Goal: Information Seeking & Learning: Learn about a topic

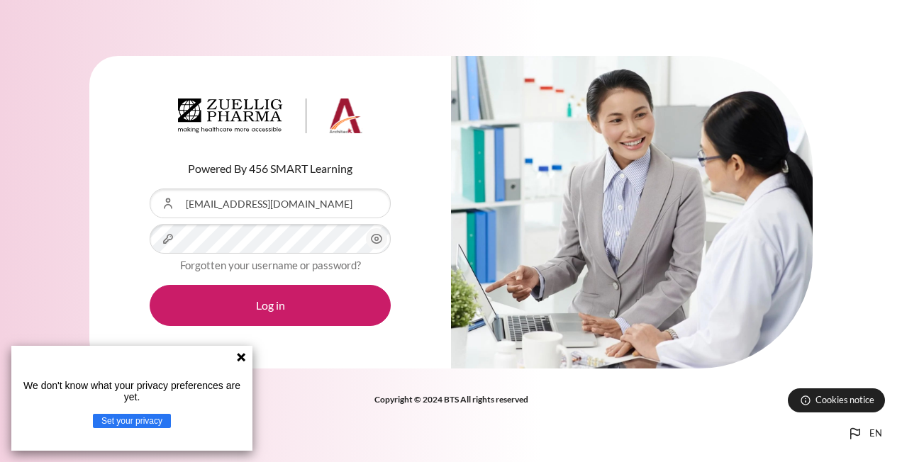
click at [377, 234] on icon "Content" at bounding box center [376, 238] width 17 height 17
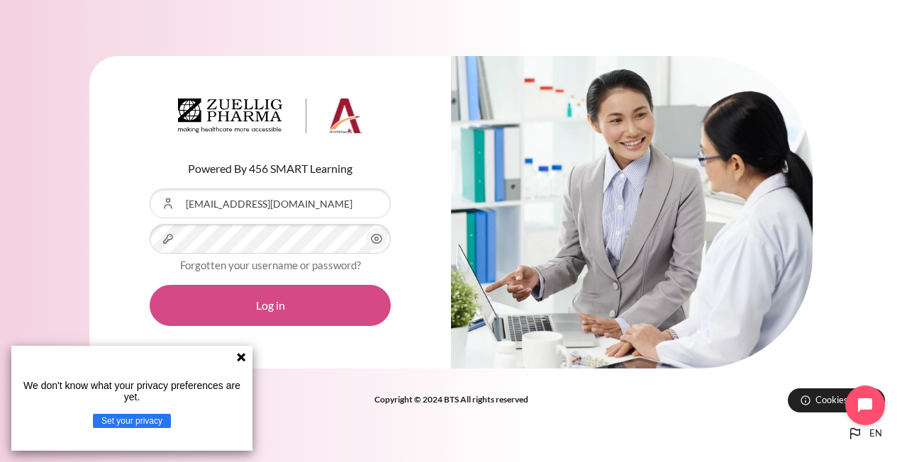
click at [285, 302] on button "Log in" at bounding box center [270, 305] width 241 height 41
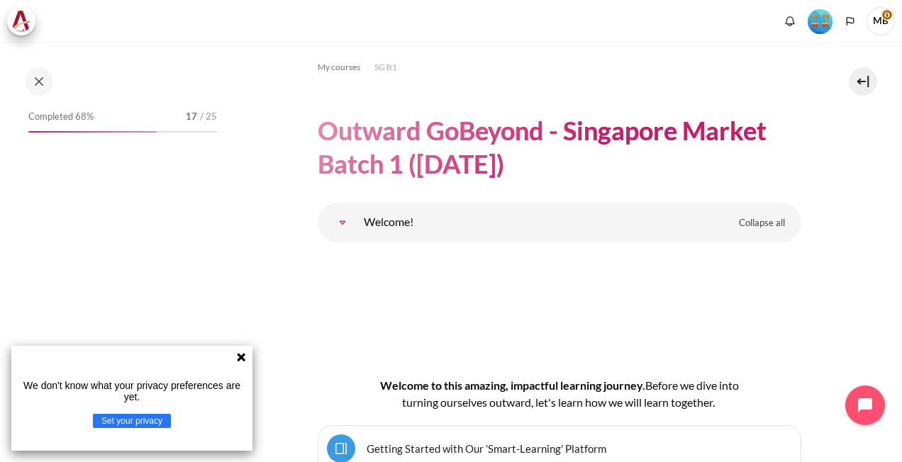
drag, startPoint x: 243, startPoint y: 353, endPoint x: 285, endPoint y: 312, distance: 59.2
click at [243, 352] on icon at bounding box center [240, 357] width 11 height 11
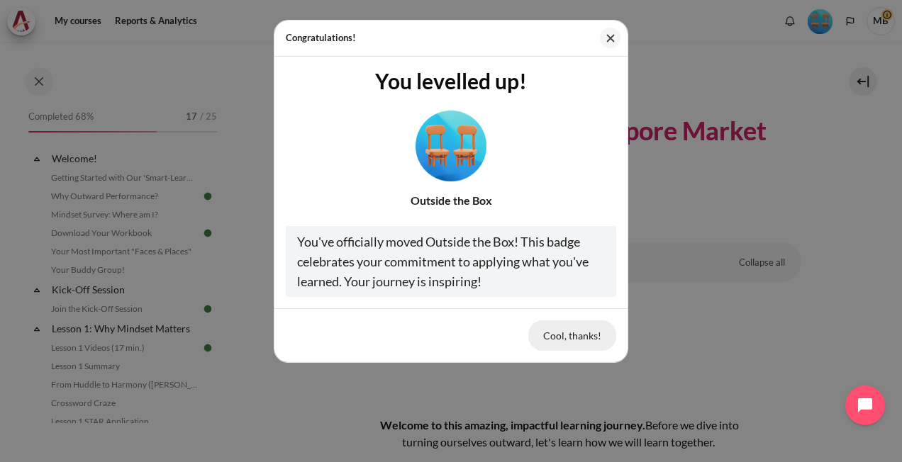
click at [577, 338] on button "Cool, thanks!" at bounding box center [572, 336] width 88 height 30
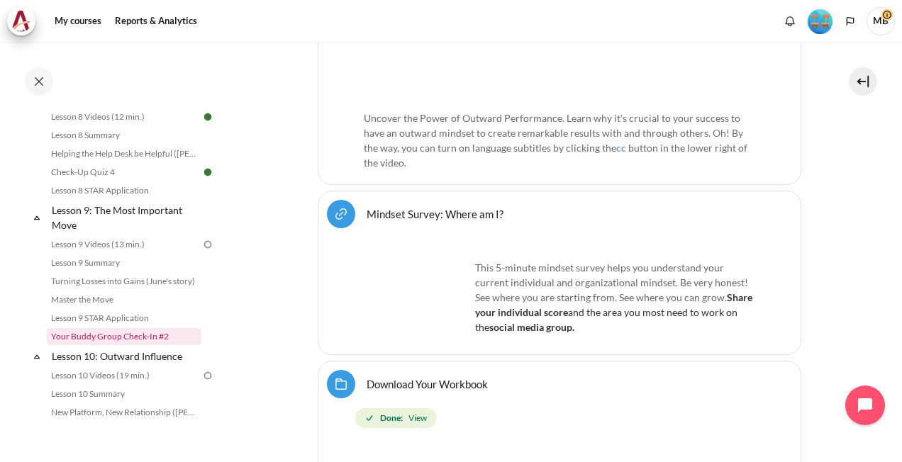
scroll to position [1069, 0]
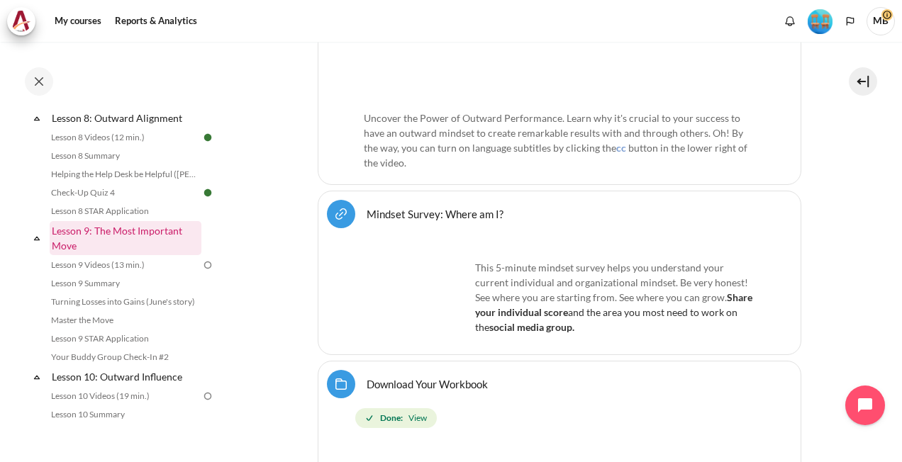
click at [128, 244] on link "Lesson 9: The Most Important Move" at bounding box center [126, 238] width 152 height 34
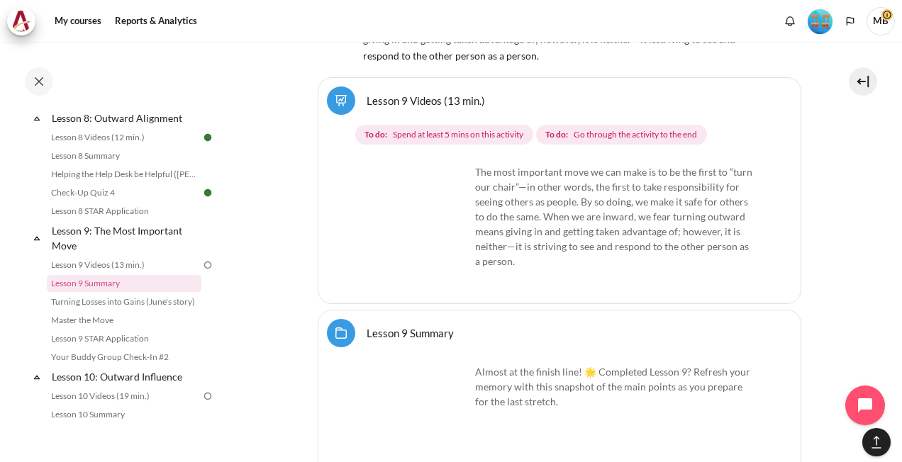
scroll to position [14099, 0]
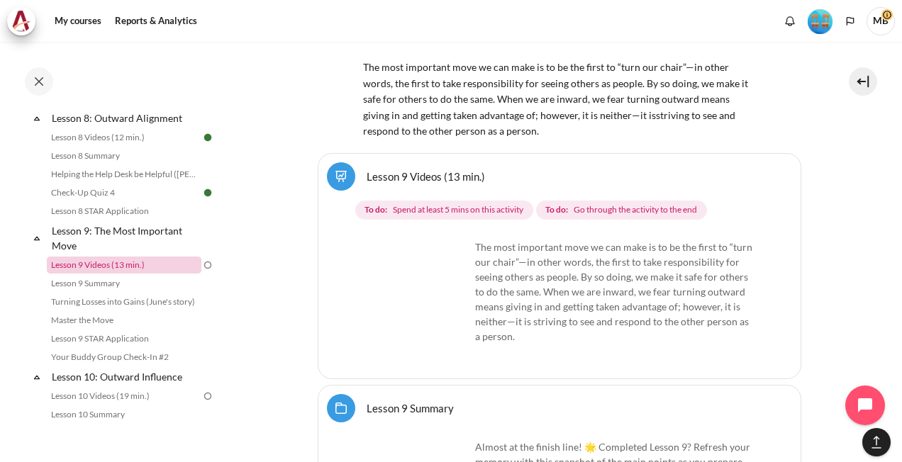
click at [125, 274] on link "Lesson 9 Videos (13 min.)" at bounding box center [124, 265] width 155 height 17
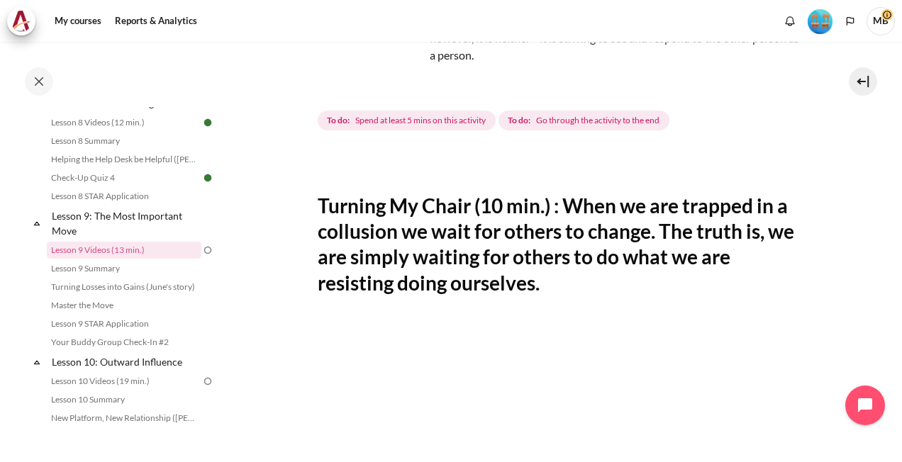
scroll to position [355, 0]
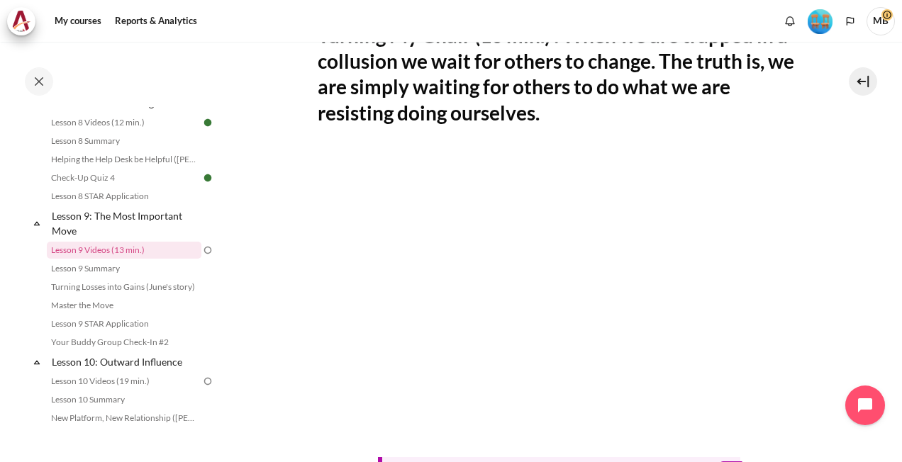
click at [828, 210] on section "My courses SG B1 Lesson 9: The Most Important Move Lesson 9 Videos (13 min.) Le…" at bounding box center [559, 201] width 665 height 1028
click at [861, 133] on section "My courses SG B1 Lesson 9: The Most Important Move Lesson 9 Videos (13 min.) Le…" at bounding box center [559, 201] width 665 height 1028
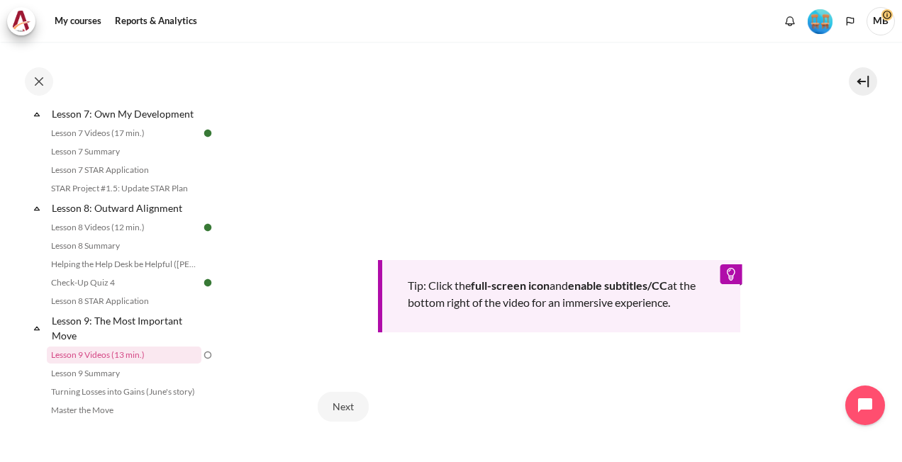
scroll to position [567, 0]
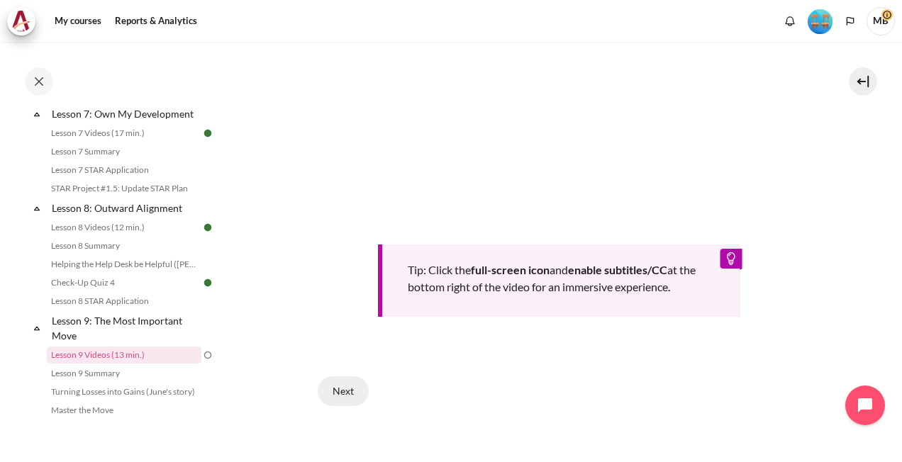
click at [345, 382] on button "Next" at bounding box center [343, 392] width 51 height 30
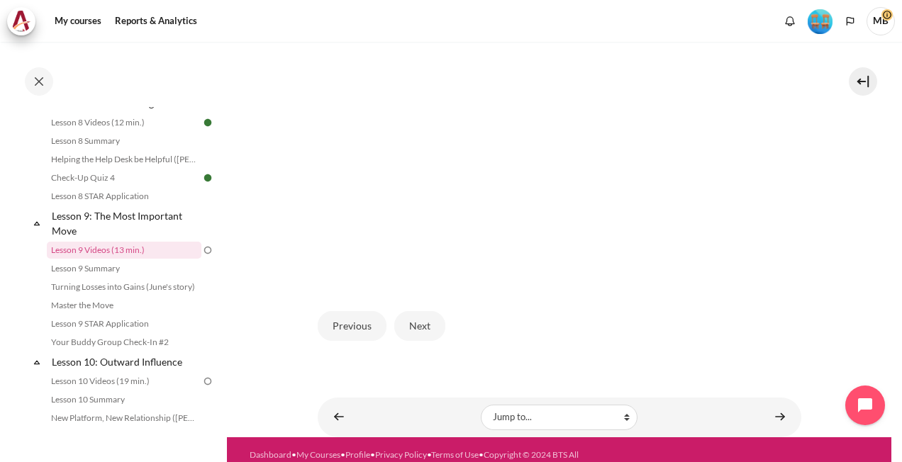
scroll to position [435, 0]
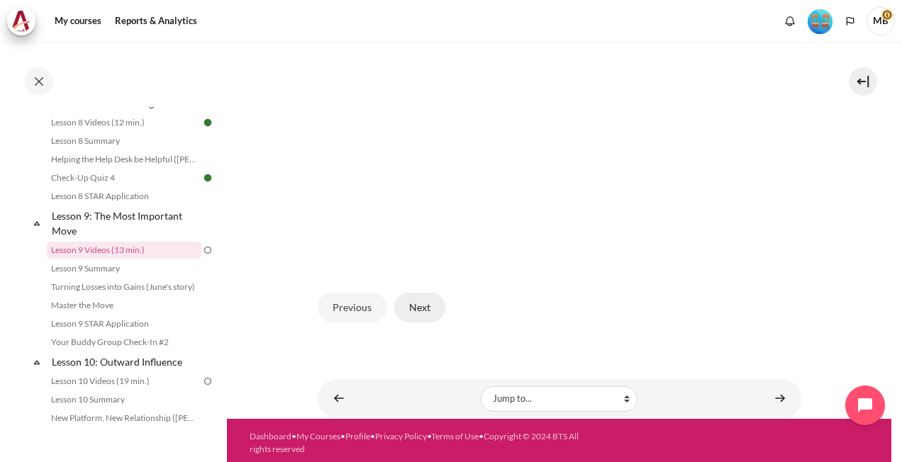
click at [414, 304] on button "Next" at bounding box center [419, 308] width 51 height 30
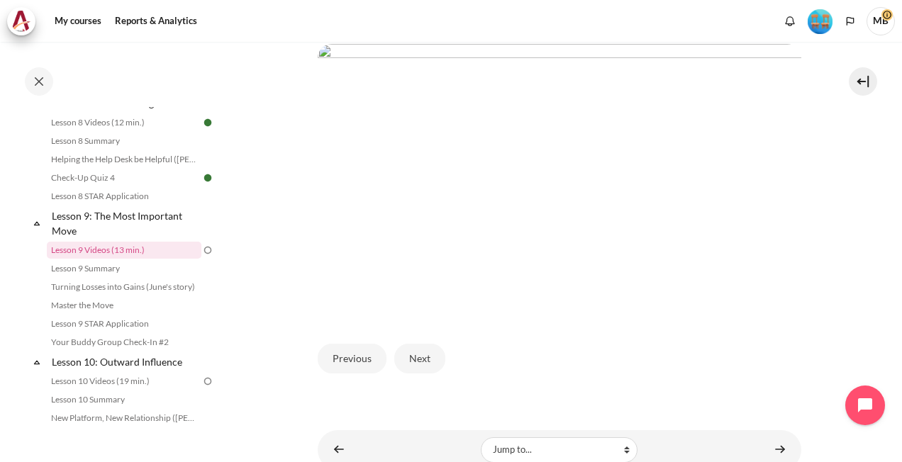
scroll to position [435, 0]
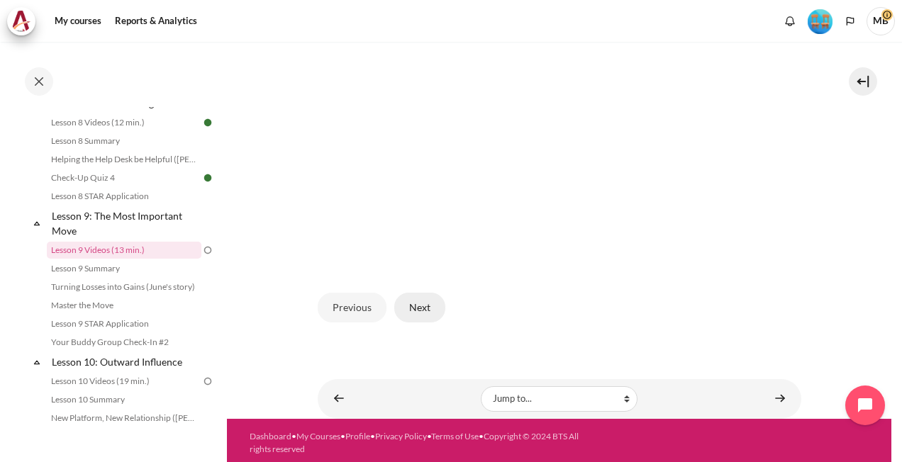
click at [417, 297] on button "Next" at bounding box center [419, 308] width 51 height 30
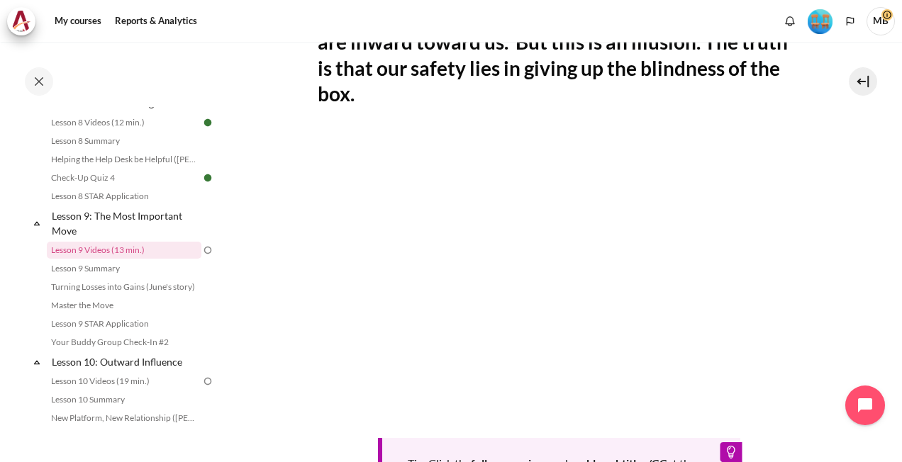
scroll to position [426, 0]
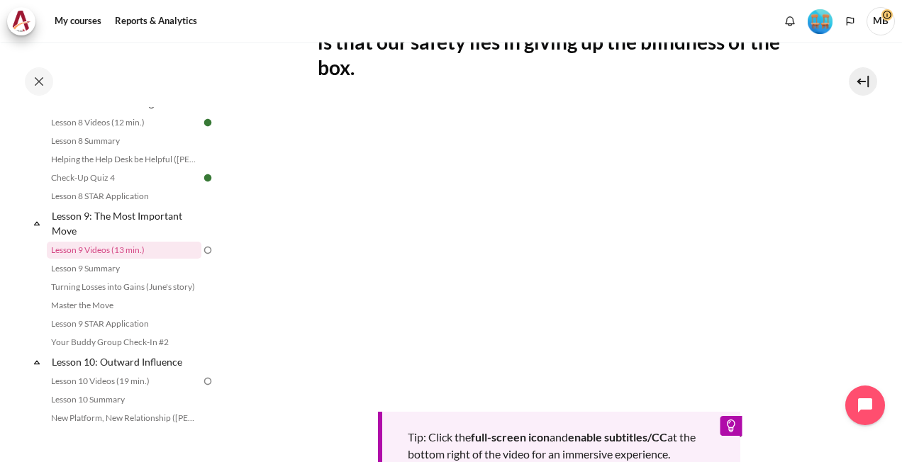
click at [823, 187] on section "My courses SG B1 Lesson 9: The Most Important Move Lesson 9 Videos (13 min.) Le…" at bounding box center [559, 143] width 665 height 1054
click at [847, 245] on section "My courses SG B1 Lesson 9: The Most Important Move Lesson 9 Videos (13 min.) Le…" at bounding box center [559, 143] width 665 height 1054
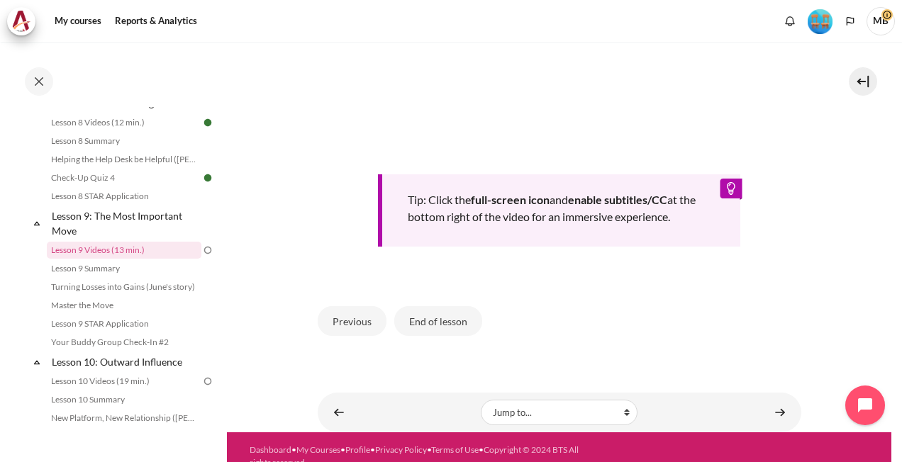
scroll to position [677, 0]
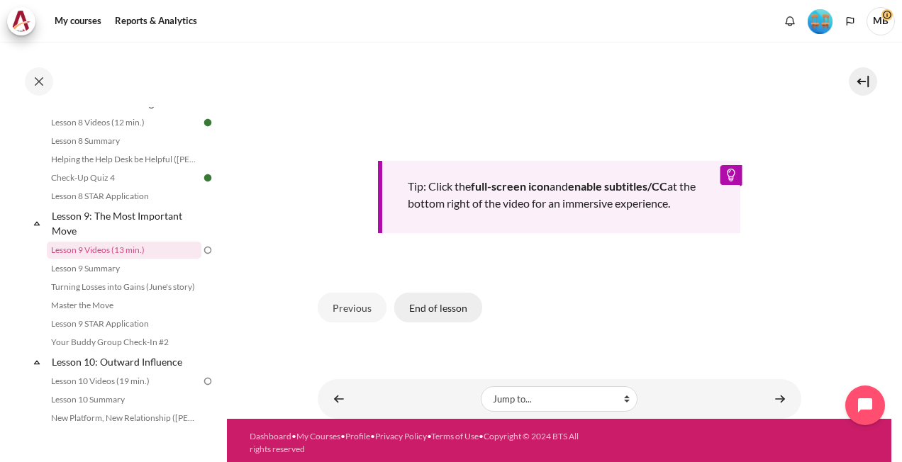
click at [440, 299] on button "End of lesson" at bounding box center [438, 308] width 88 height 30
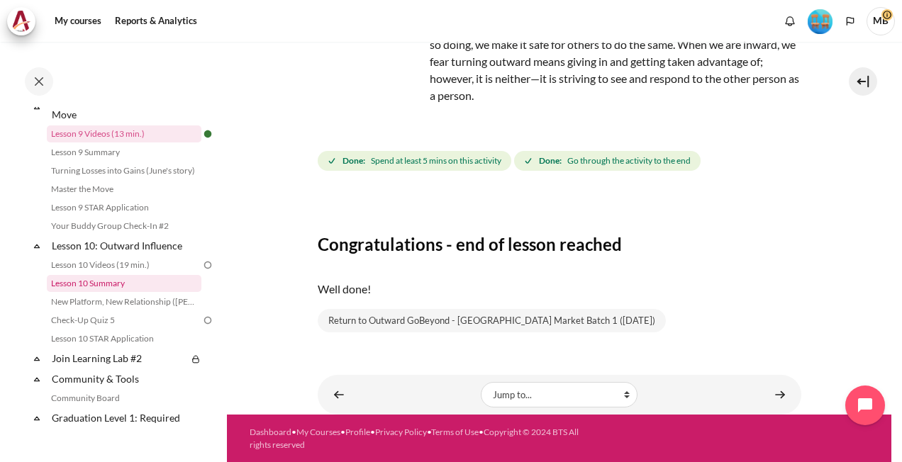
scroll to position [1064, 0]
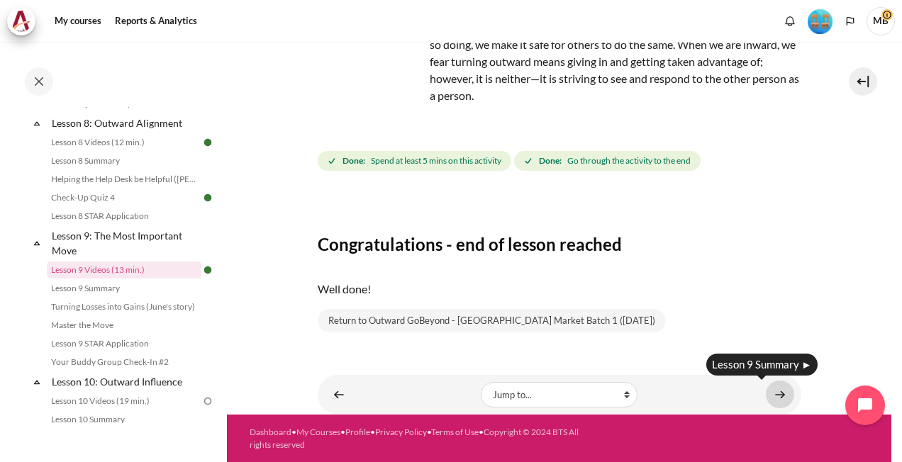
click at [767, 391] on link "Content" at bounding box center [780, 395] width 28 height 28
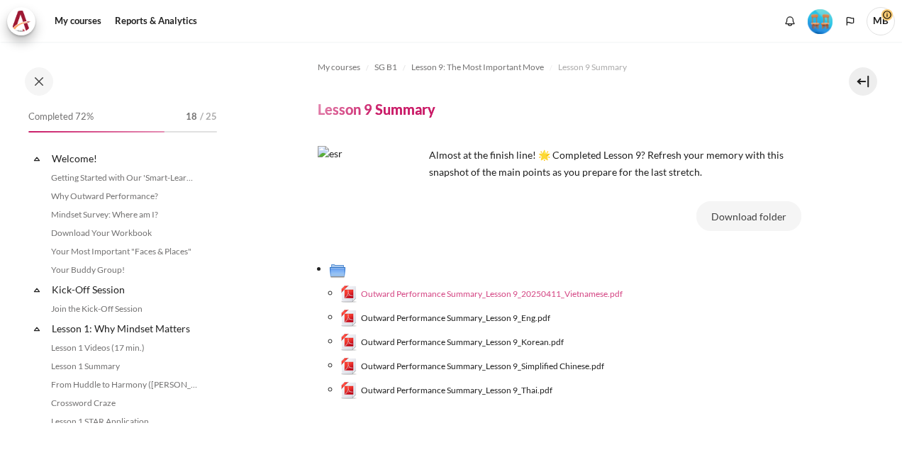
scroll to position [1102, 0]
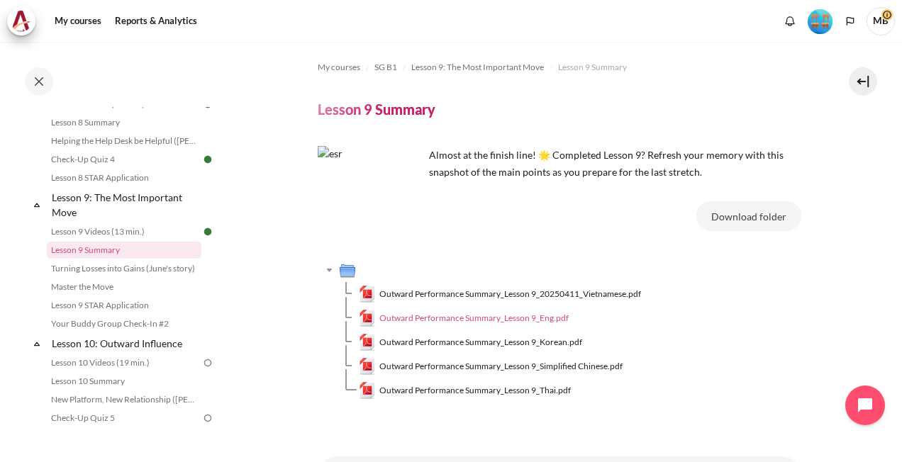
click at [464, 316] on span "Outward Performance Summary_Lesson 9_Eng.pdf" at bounding box center [473, 318] width 189 height 13
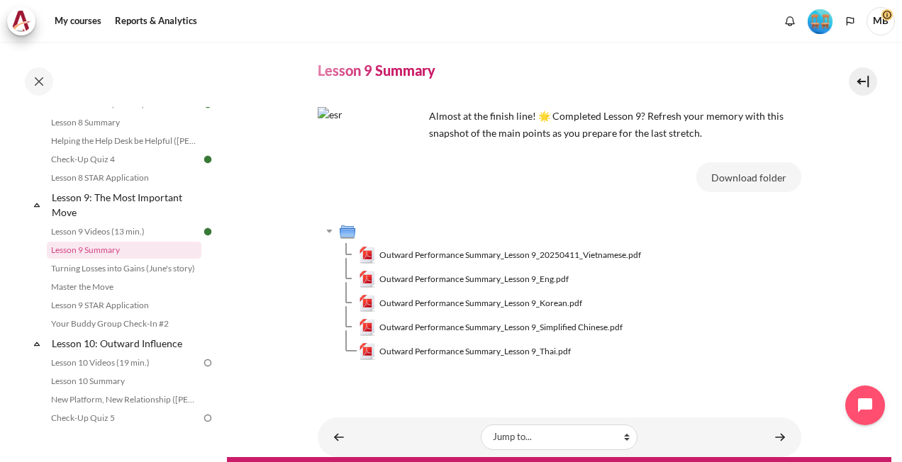
scroll to position [82, 0]
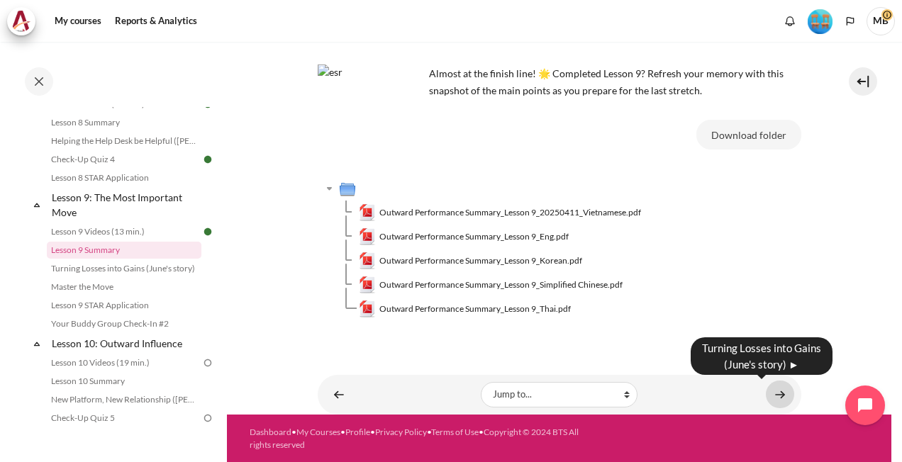
click at [774, 396] on link "Content" at bounding box center [780, 395] width 28 height 28
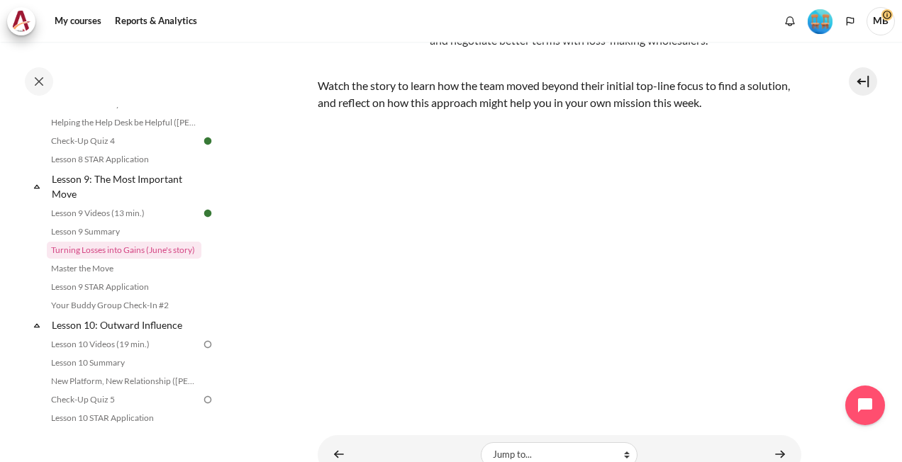
scroll to position [213, 0]
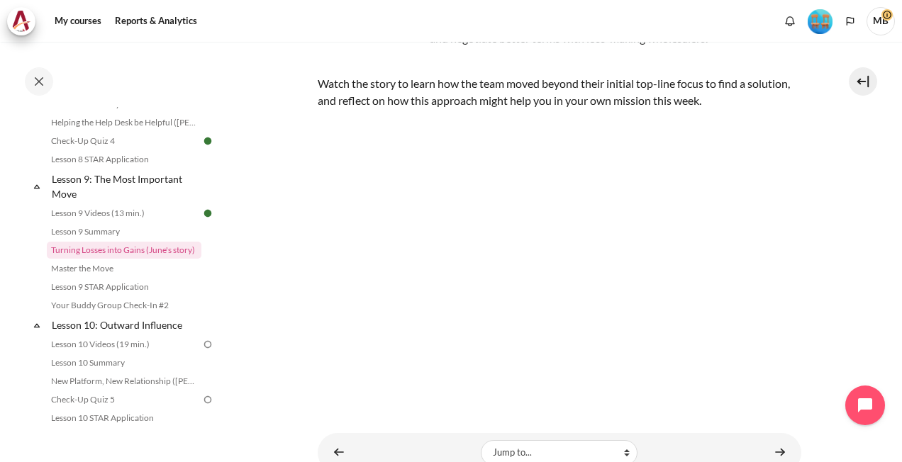
click at [862, 217] on section "My courses SG B1 Lesson 9: The Most Important Move Turning Losses into Gains (J…" at bounding box center [559, 151] width 665 height 644
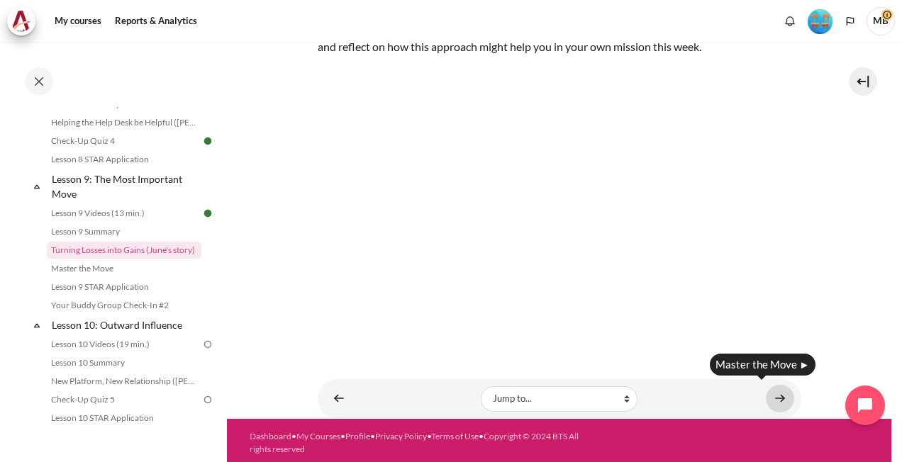
click at [774, 393] on link "Content" at bounding box center [780, 399] width 28 height 28
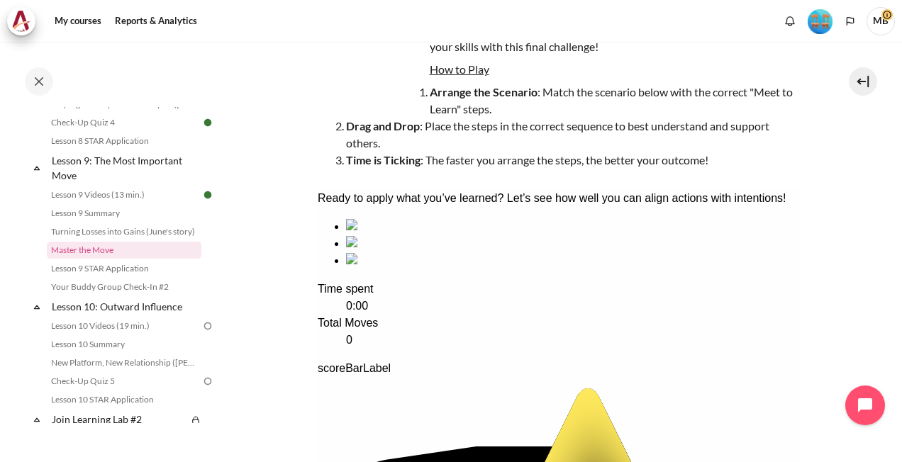
scroll to position [142, 0]
drag, startPoint x: 413, startPoint y: 338, endPoint x: 541, endPoint y: 342, distance: 127.7
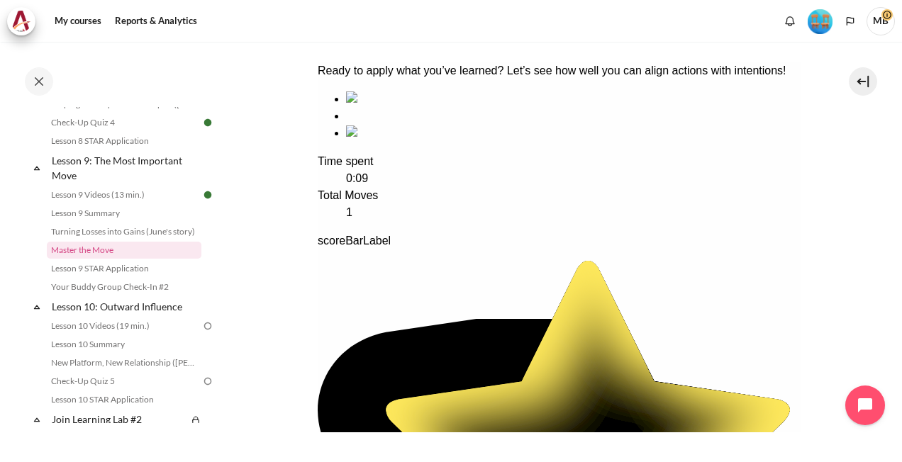
scroll to position [284, 0]
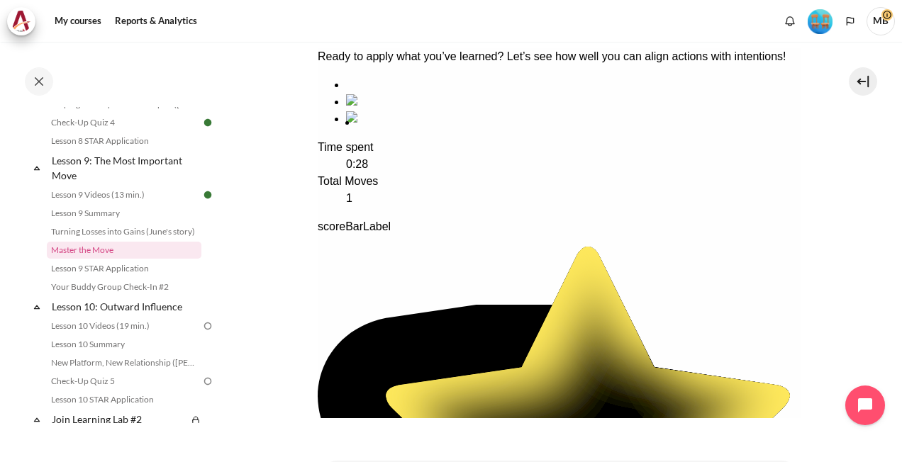
drag, startPoint x: 555, startPoint y: 203, endPoint x: 435, endPoint y: 203, distance: 119.9
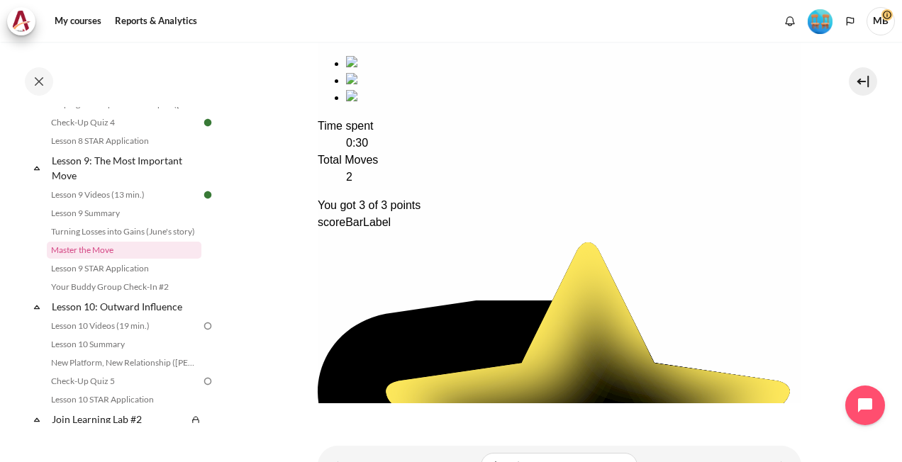
scroll to position [376, 0]
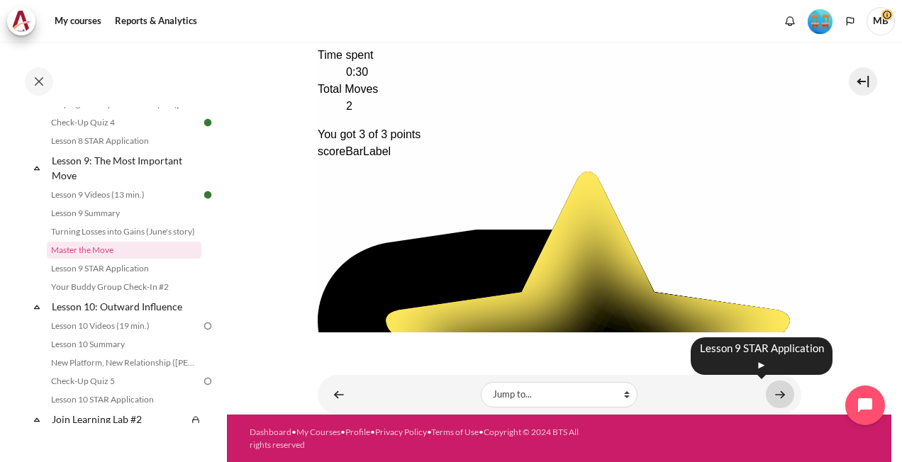
click at [770, 393] on link "Content" at bounding box center [780, 395] width 28 height 28
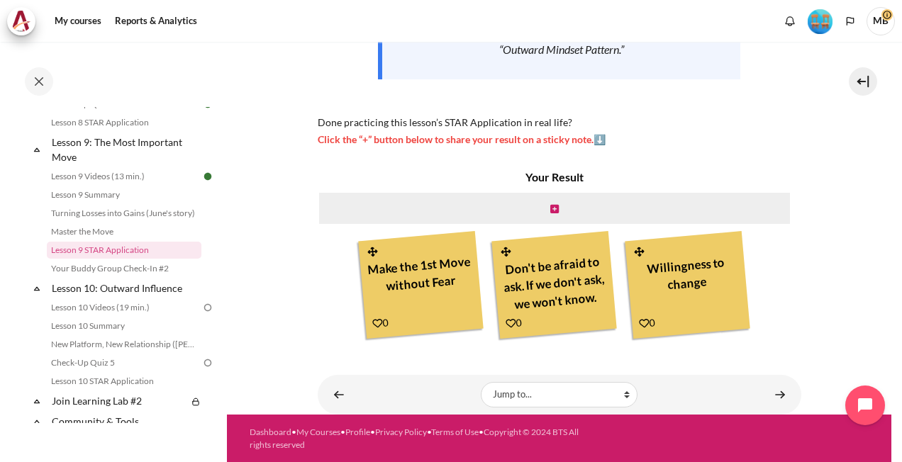
scroll to position [304, 0]
click at [550, 206] on icon "Content" at bounding box center [554, 209] width 9 height 10
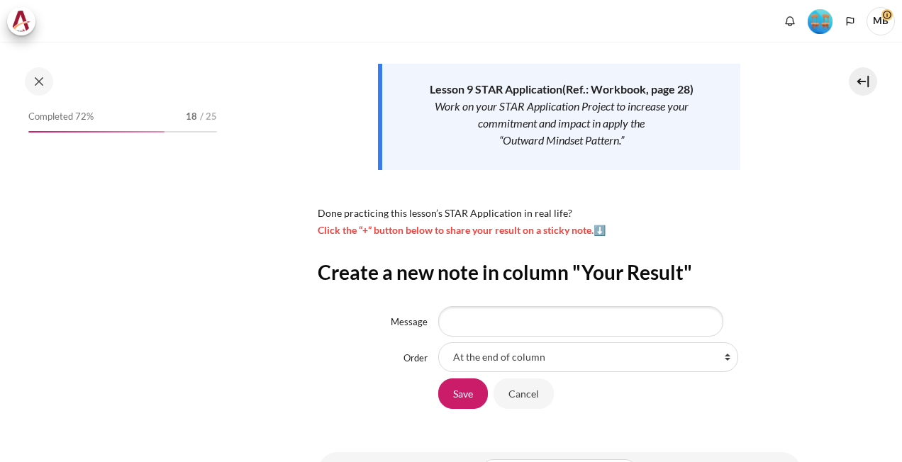
scroll to position [1157, 0]
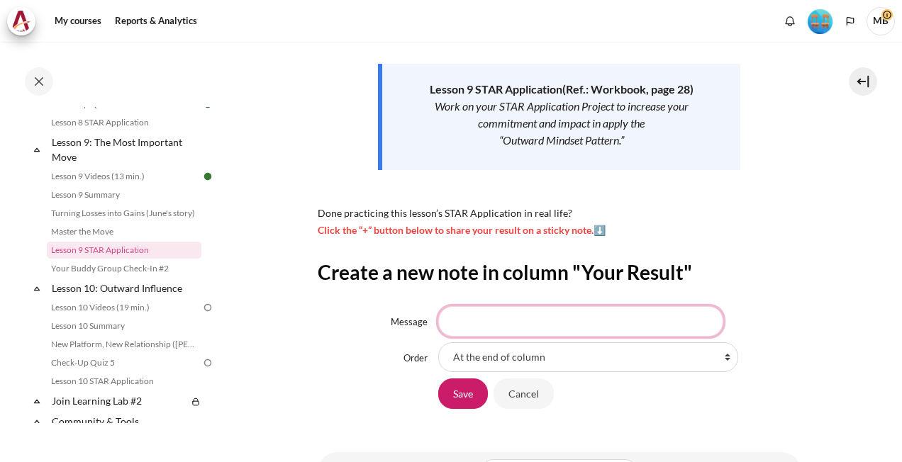
click at [505, 320] on input "Message" at bounding box center [580, 321] width 285 height 30
type input "be open"
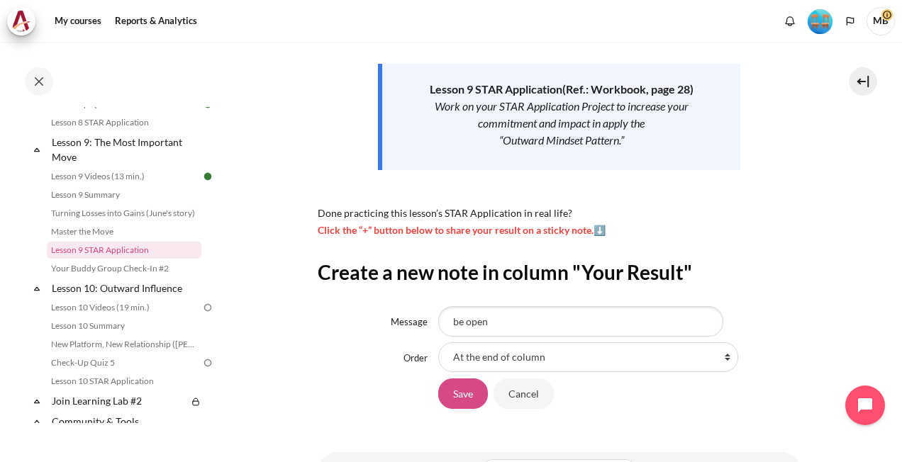
click at [455, 396] on input "Save" at bounding box center [463, 394] width 50 height 30
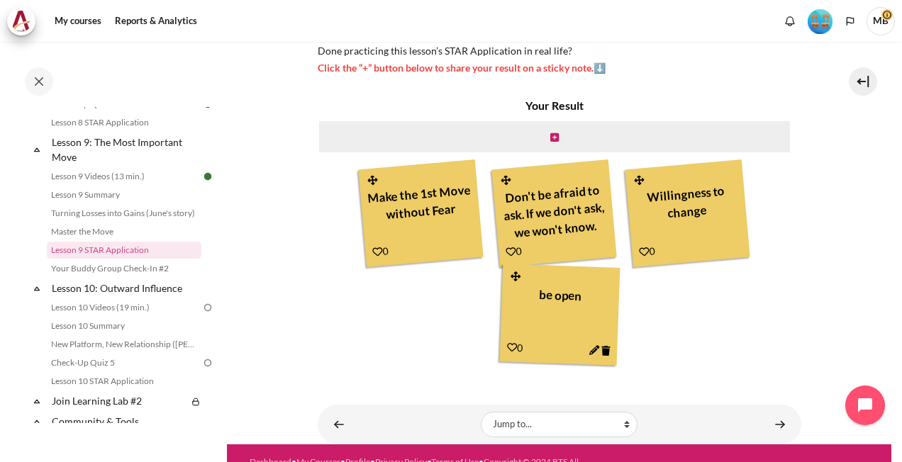
scroll to position [406, 0]
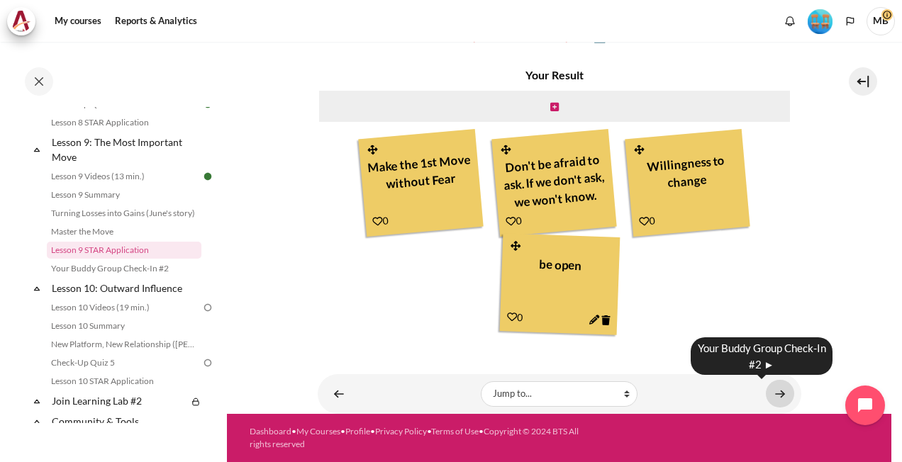
click at [770, 391] on link "Content" at bounding box center [780, 394] width 28 height 28
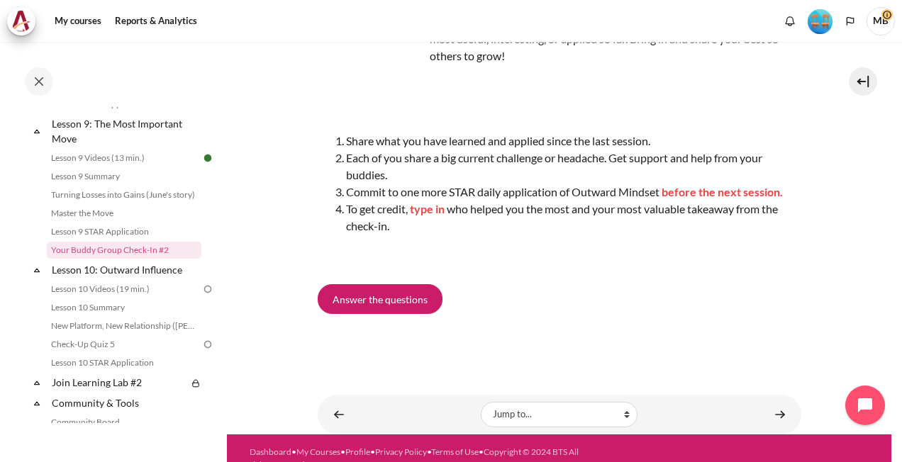
scroll to position [198, 0]
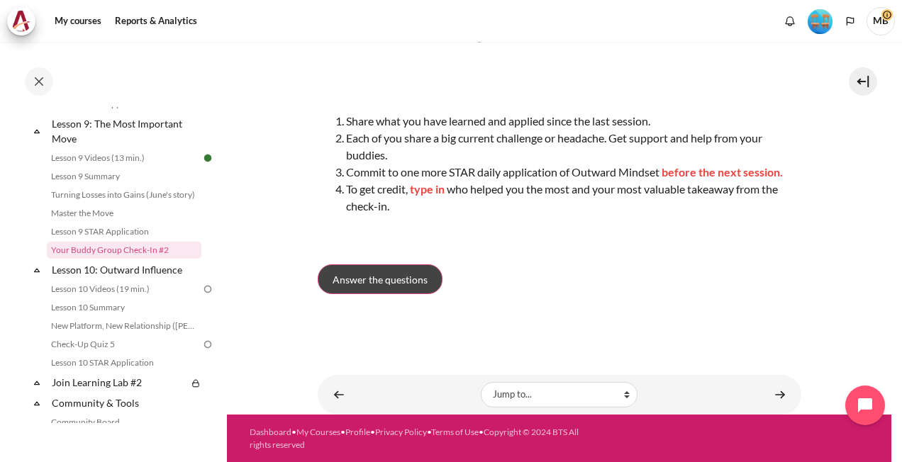
click at [385, 277] on span "Answer the questions" at bounding box center [380, 279] width 95 height 15
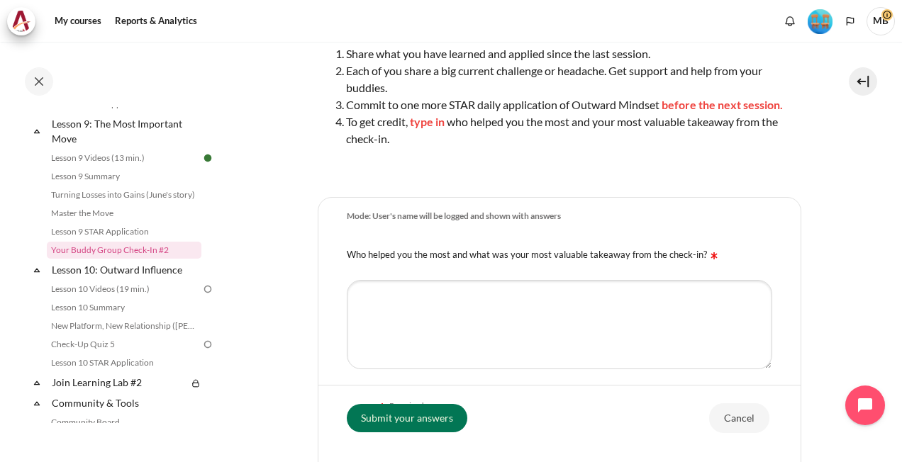
scroll to position [274, 0]
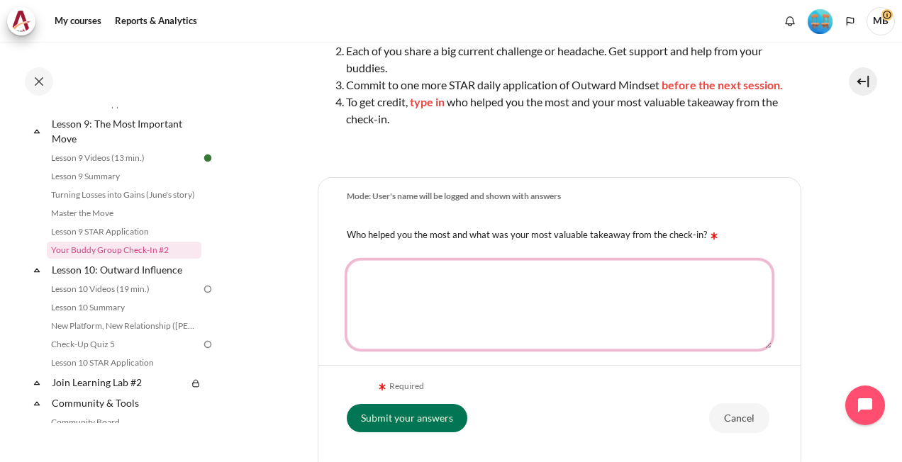
click at [569, 271] on textarea "Who helped you the most and what was your most valuable takeaway from the check…" at bounding box center [560, 304] width 426 height 89
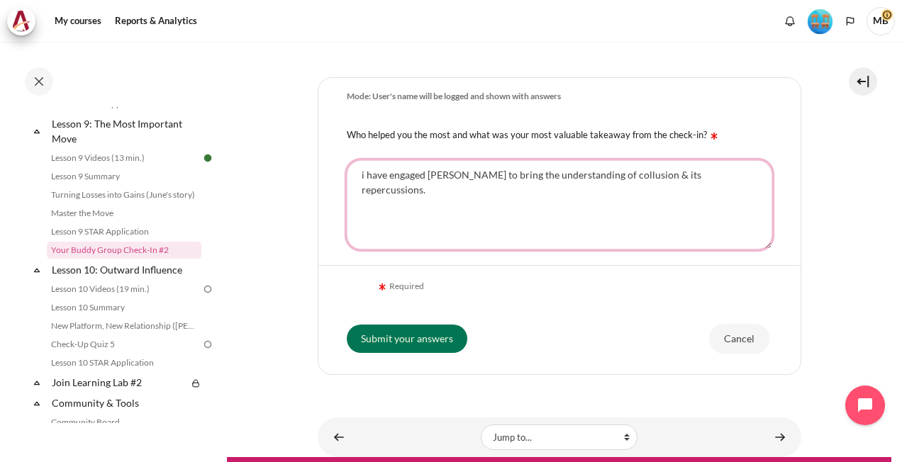
scroll to position [416, 0]
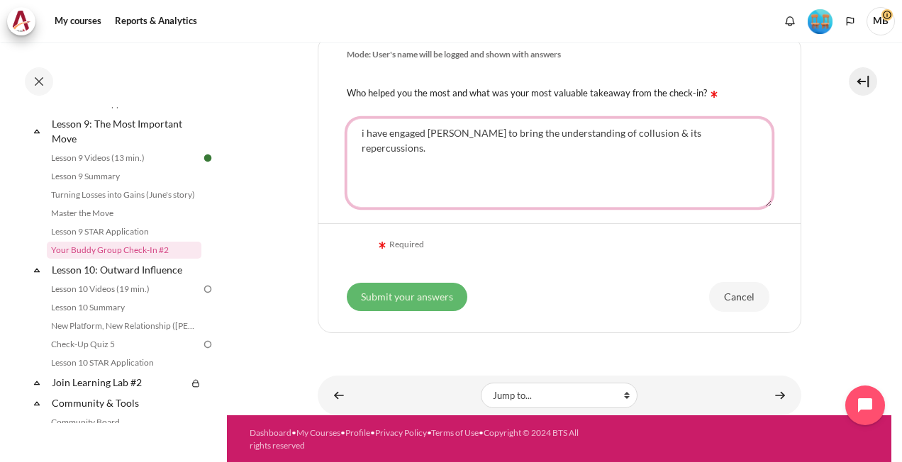
type textarea "i have engaged [PERSON_NAME] to bring the understanding of collusion & its repe…"
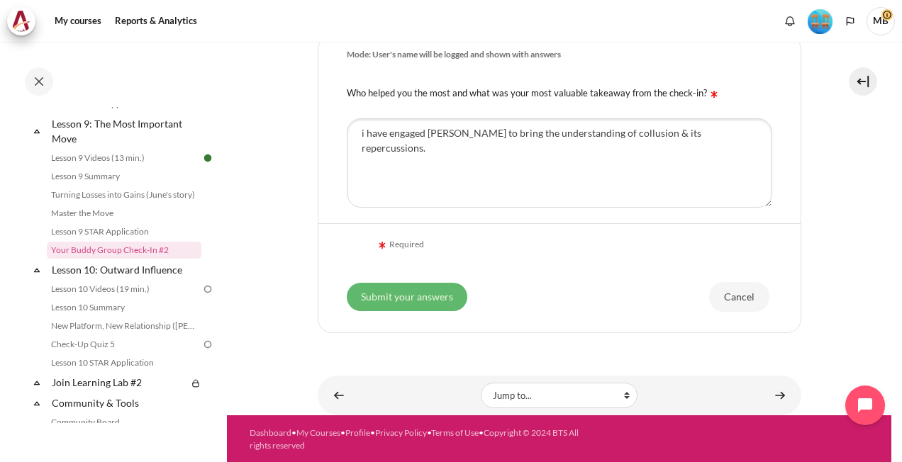
click at [417, 295] on input "Submit your answers" at bounding box center [407, 297] width 121 height 28
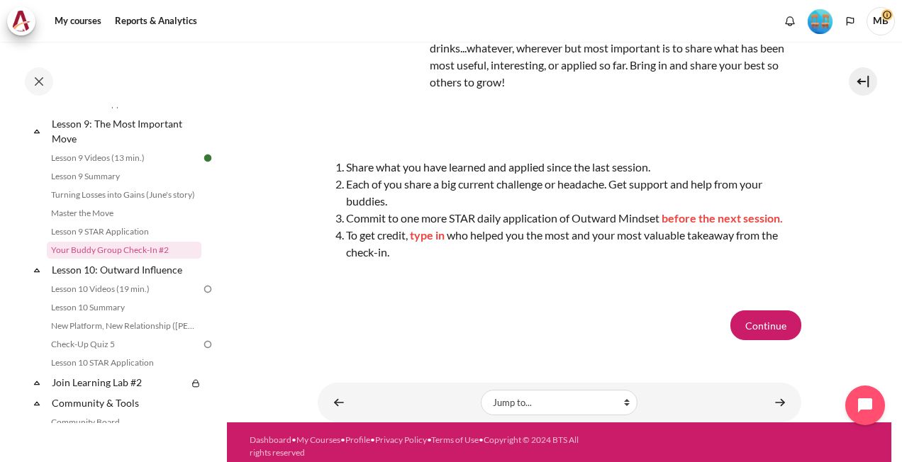
scroll to position [182, 0]
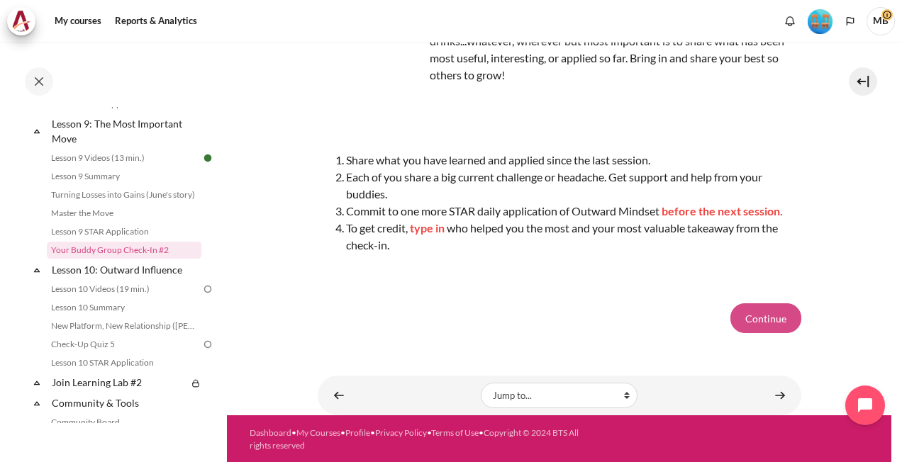
click at [761, 311] on button "Continue" at bounding box center [765, 319] width 71 height 30
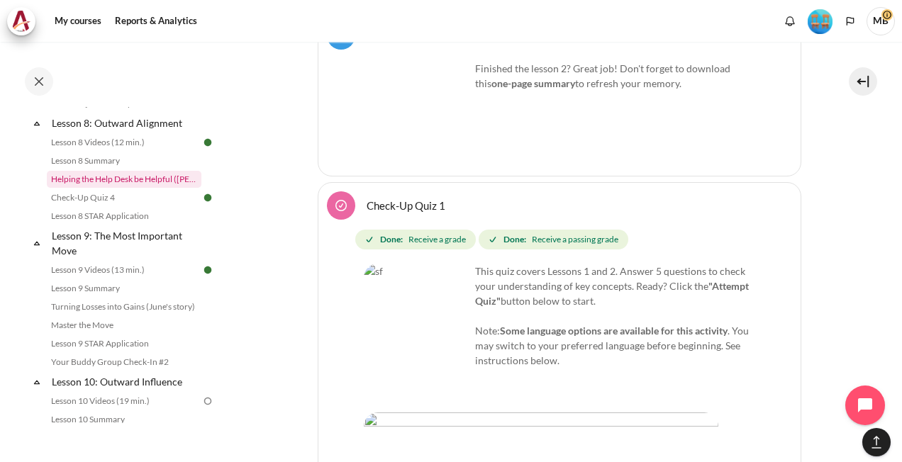
scroll to position [1206, 0]
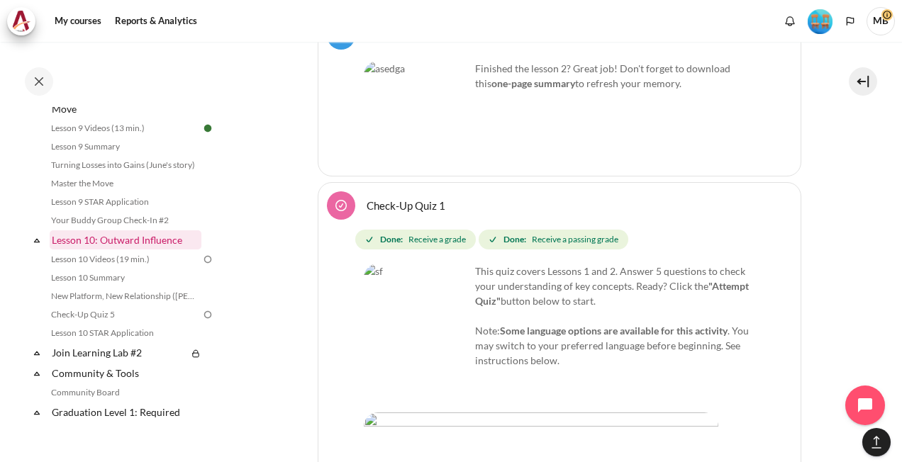
click at [135, 250] on link "Lesson 10: Outward Influence" at bounding box center [126, 239] width 152 height 19
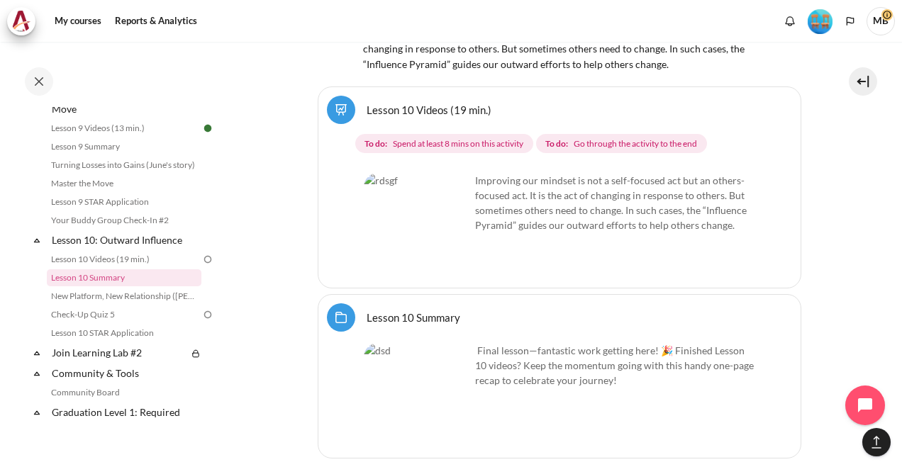
scroll to position [15942, 0]
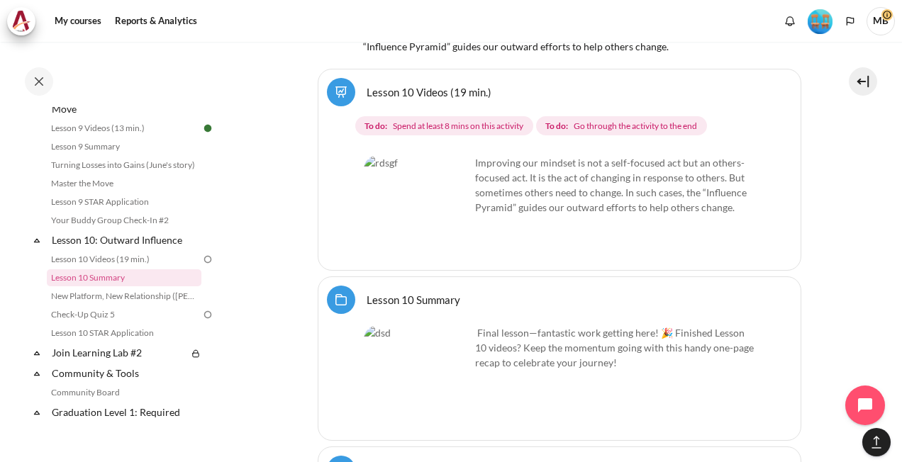
click at [453, 155] on img "Content" at bounding box center [417, 208] width 106 height 106
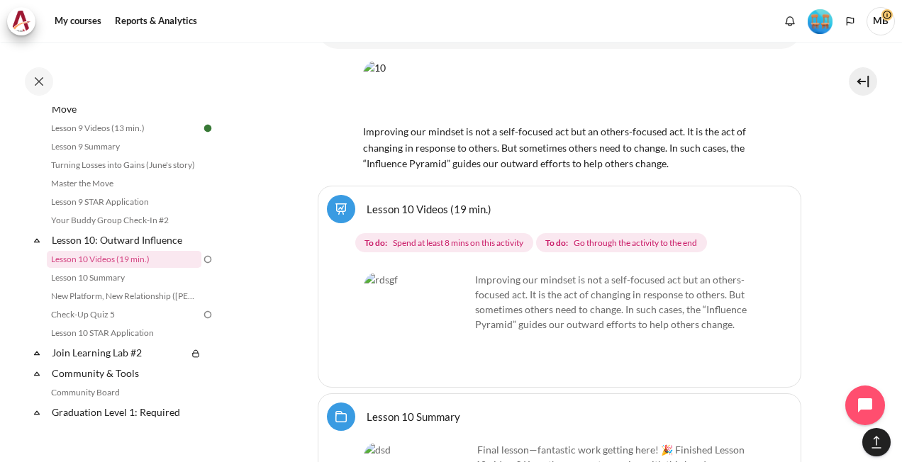
scroll to position [15800, 0]
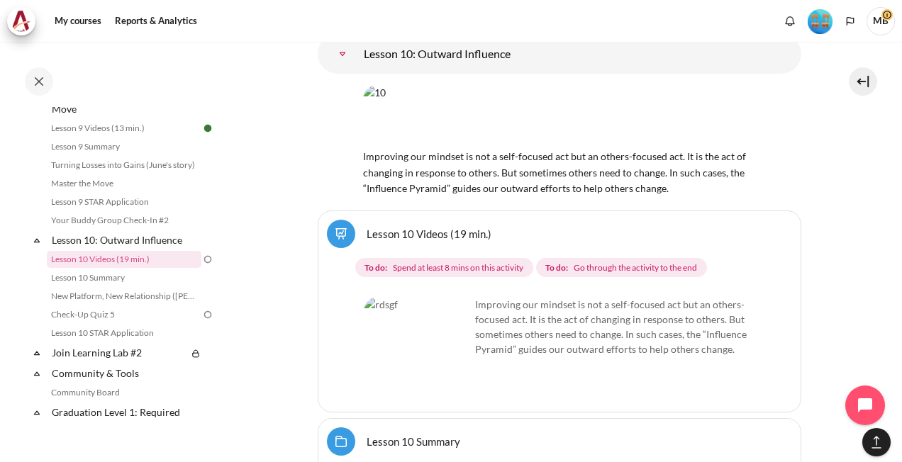
click at [406, 227] on link "Lesson 10 Videos (19 min.)" at bounding box center [429, 233] width 125 height 13
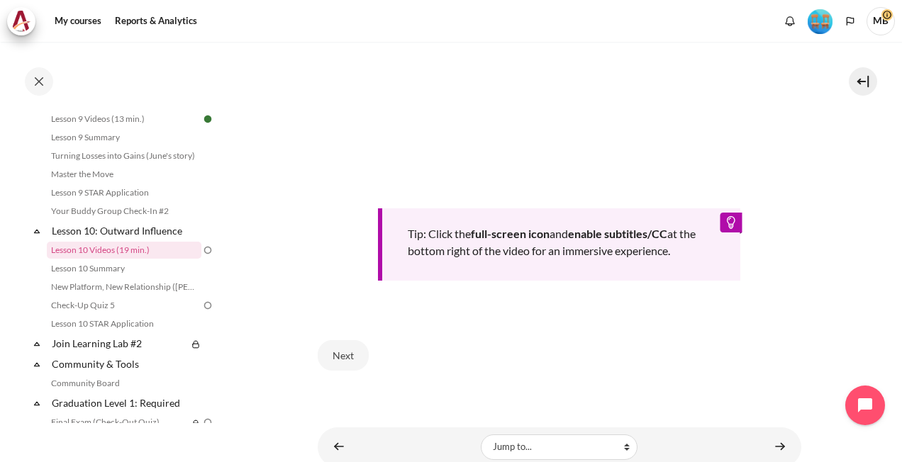
scroll to position [591, 0]
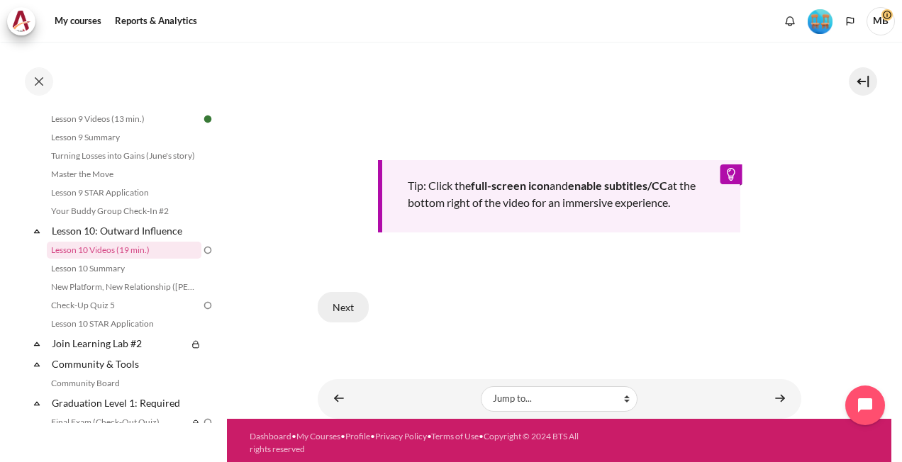
click at [339, 306] on button "Next" at bounding box center [343, 307] width 51 height 30
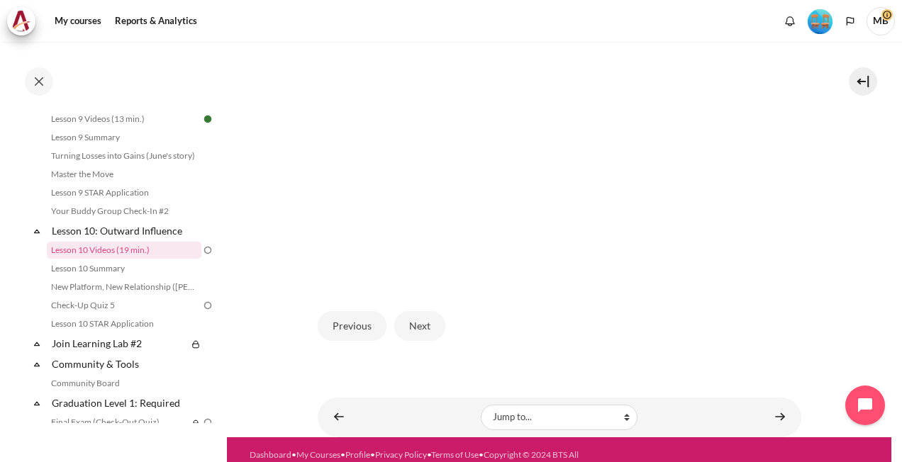
scroll to position [401, 0]
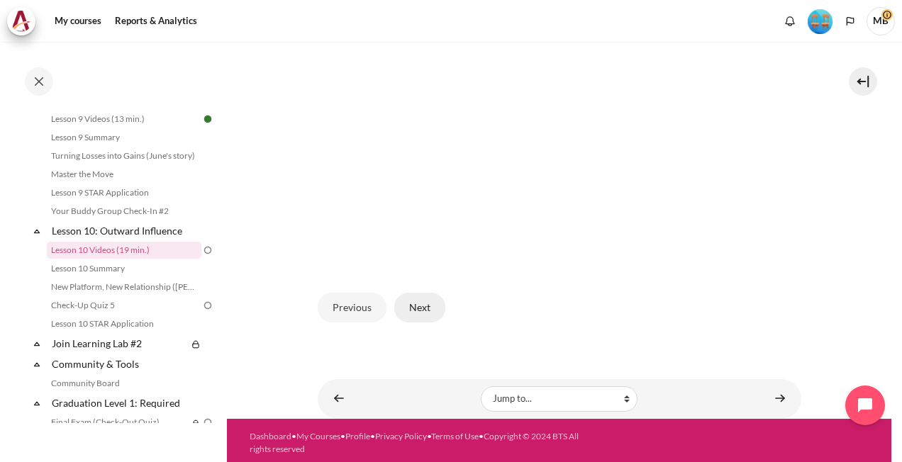
click at [416, 304] on button "Next" at bounding box center [419, 308] width 51 height 30
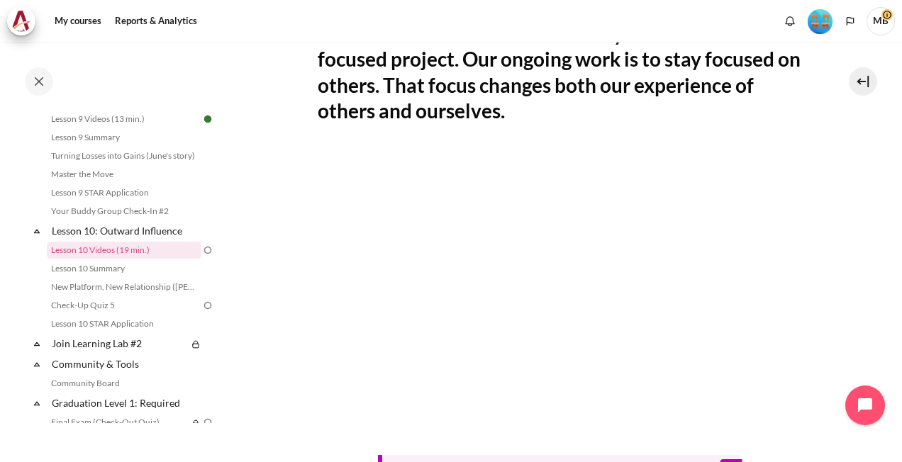
scroll to position [355, 0]
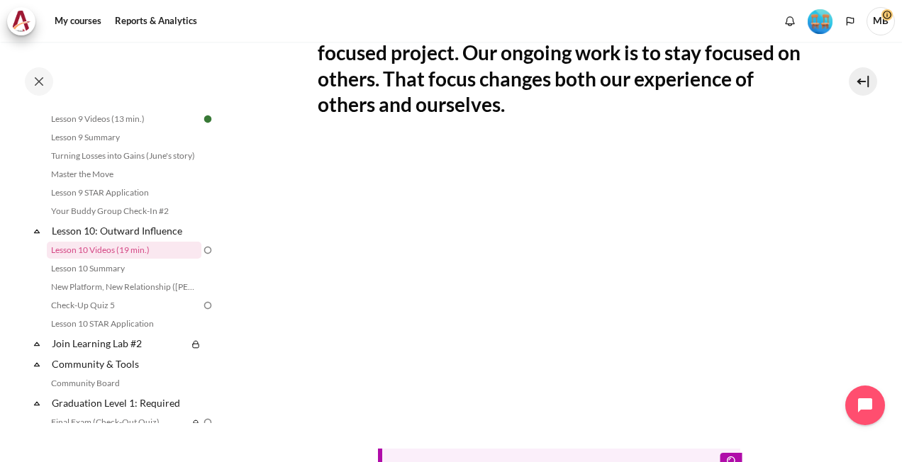
click at [854, 241] on section "My courses SG B1 Lesson 10: Outward Influence Lesson 10 Videos (19 min.) Lesson…" at bounding box center [559, 197] width 665 height 1020
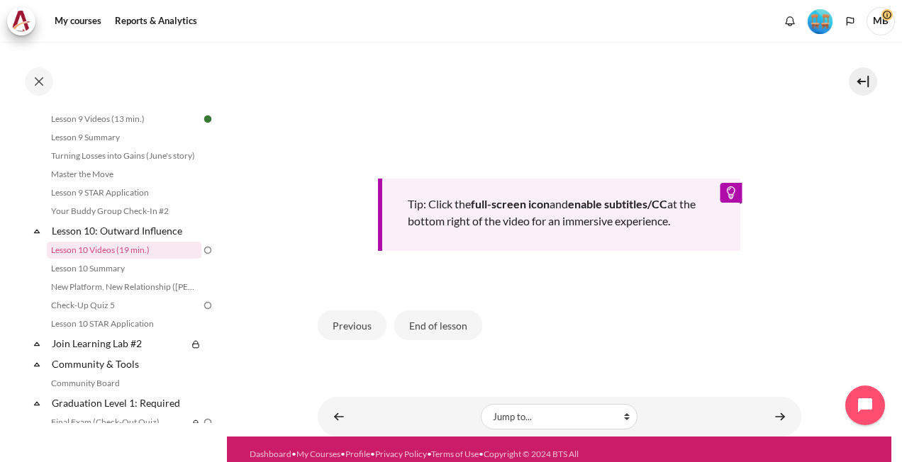
scroll to position [638, 0]
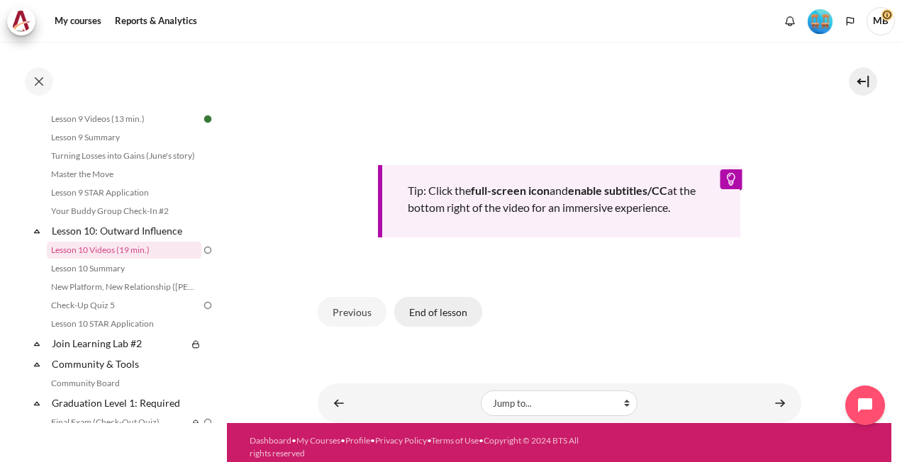
click at [437, 305] on button "End of lesson" at bounding box center [438, 312] width 88 height 30
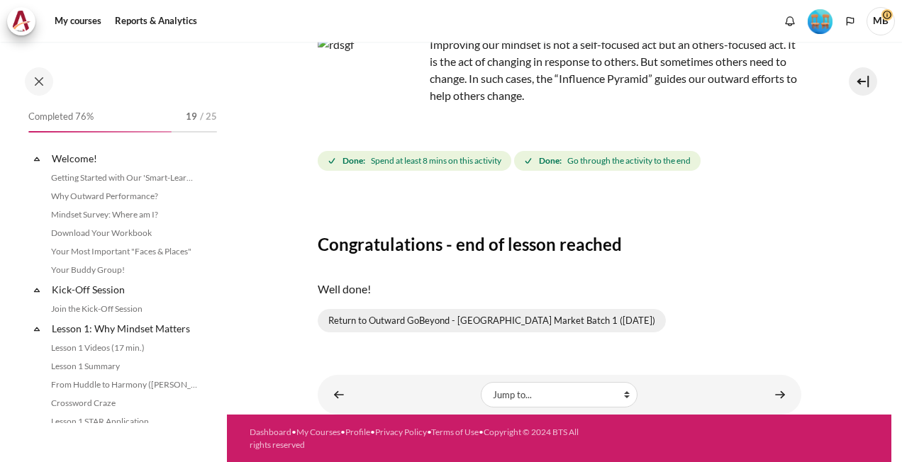
scroll to position [1215, 0]
